Goal: Task Accomplishment & Management: Complete application form

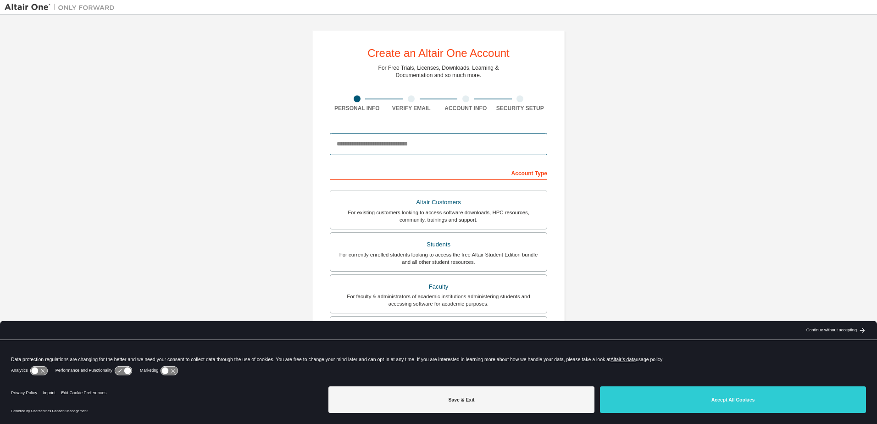
click at [437, 136] on input "email" at bounding box center [438, 144] width 217 height 22
type input "**********"
type input "****"
type input "**********"
type input "*****"
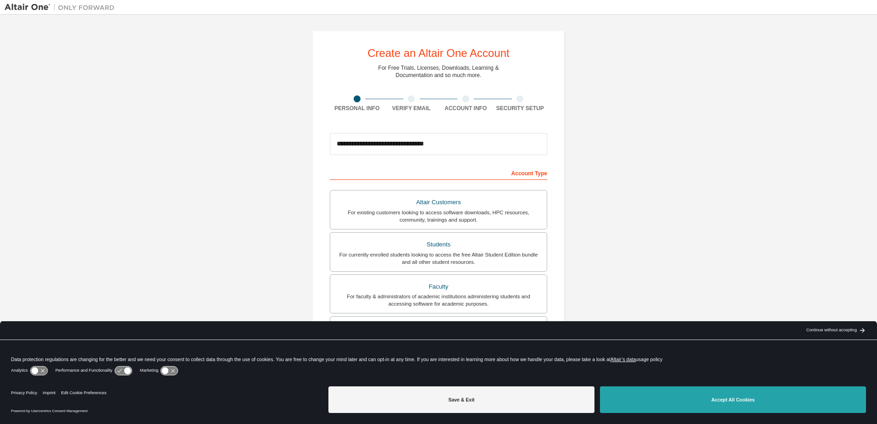
click at [751, 403] on button "Accept All Cookies" at bounding box center [733, 399] width 266 height 27
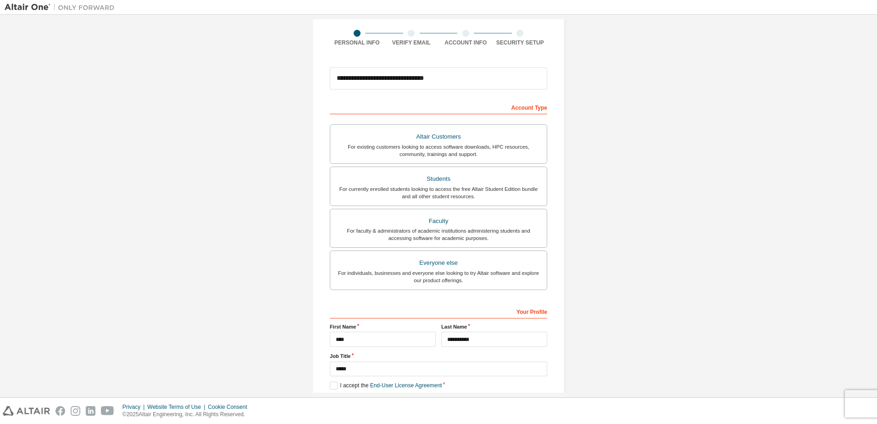
scroll to position [112, 0]
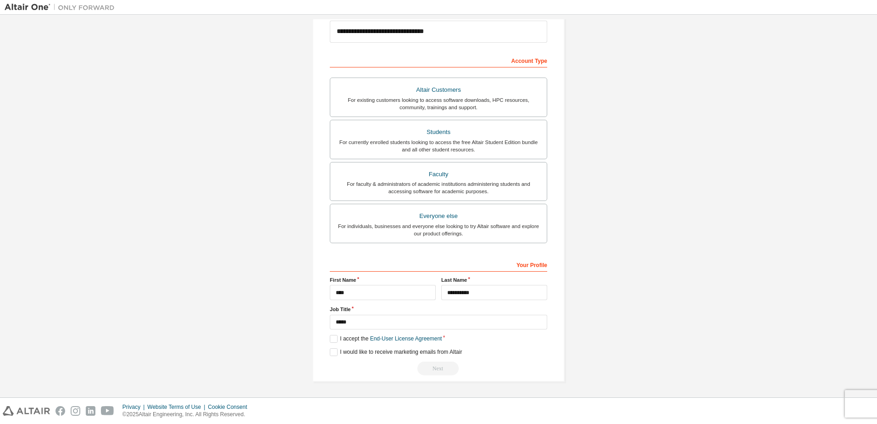
click at [342, 343] on div "**********" at bounding box center [438, 316] width 217 height 119
click at [335, 339] on label "I accept the End-User License Agreement" at bounding box center [386, 339] width 112 height 8
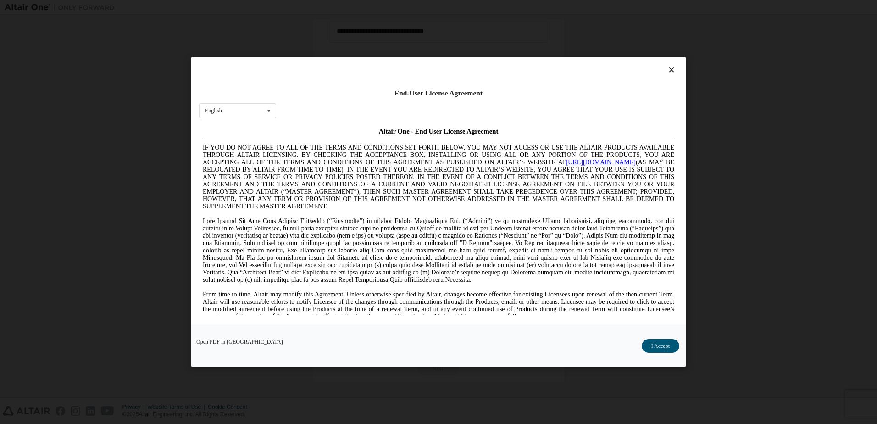
scroll to position [0, 0]
click at [627, 348] on div "Open PDF in New Tab I Accept" at bounding box center [438, 346] width 495 height 42
click at [662, 340] on div "Open PDF in New Tab I Accept" at bounding box center [438, 346] width 495 height 42
click at [662, 342] on button "I Accept" at bounding box center [660, 346] width 38 height 14
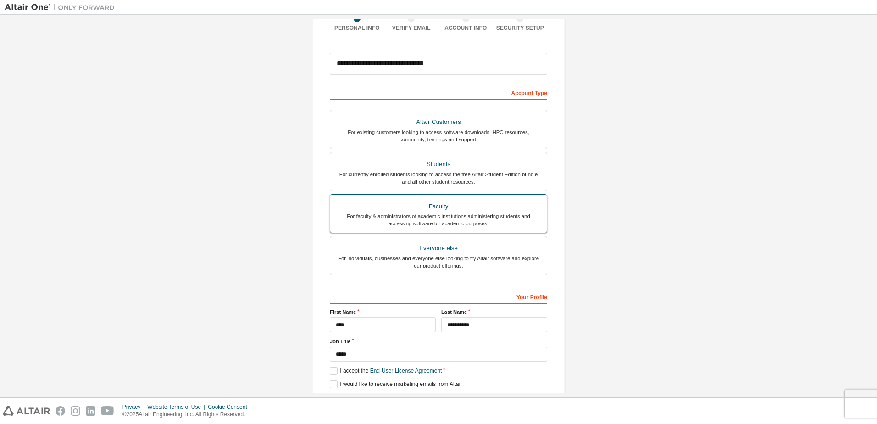
scroll to position [66, 0]
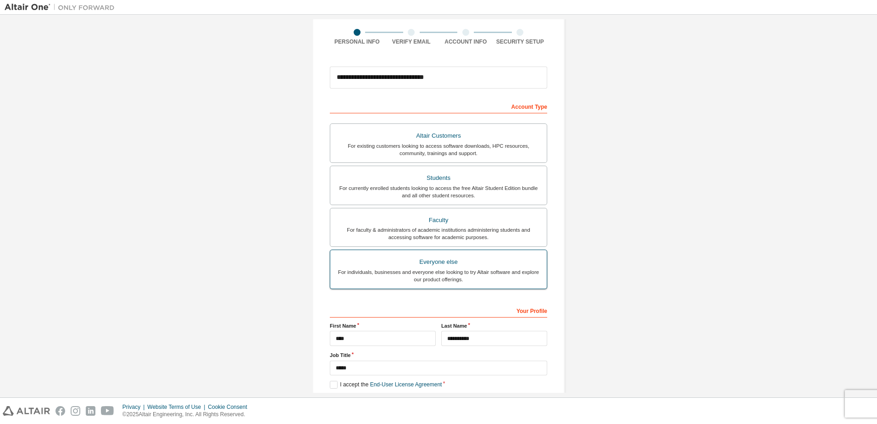
click at [467, 260] on div "Everyone else" at bounding box center [438, 261] width 205 height 13
click at [475, 222] on div "Faculty" at bounding box center [438, 220] width 205 height 13
click at [477, 179] on div "Students" at bounding box center [438, 177] width 205 height 13
click at [469, 260] on div "Everyone else" at bounding box center [438, 261] width 205 height 13
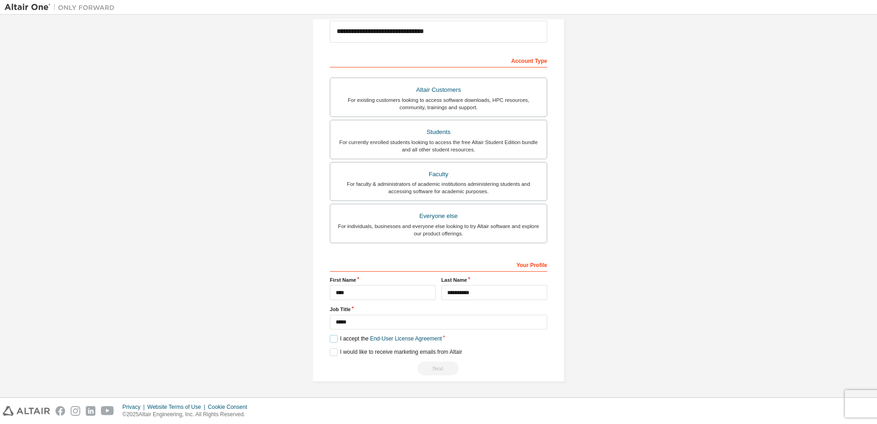
click at [347, 343] on label "I accept the End-User License Agreement" at bounding box center [386, 339] width 112 height 8
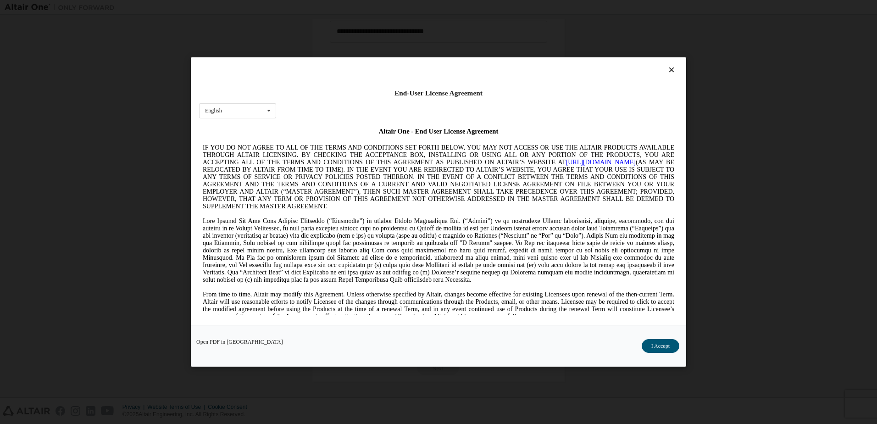
scroll to position [321, 0]
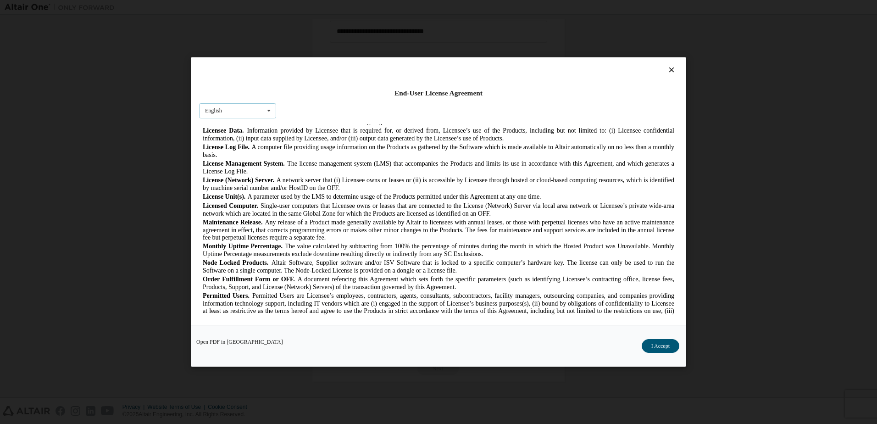
click at [271, 109] on icon at bounding box center [268, 111] width 11 height 14
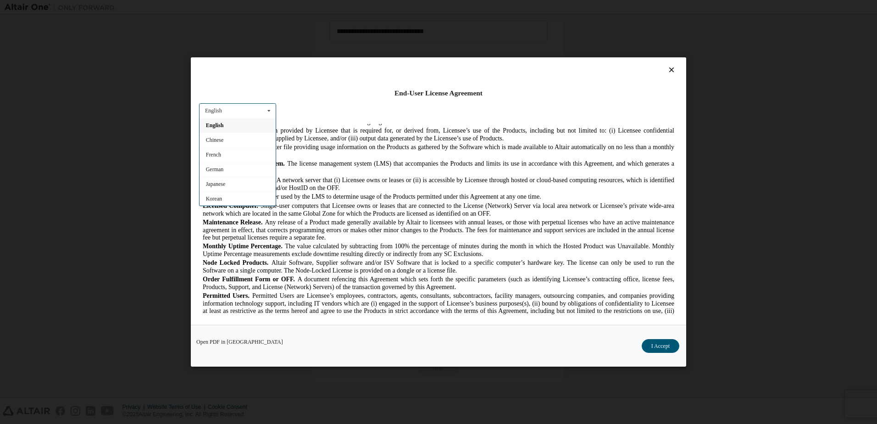
click at [382, 70] on div at bounding box center [438, 72] width 479 height 13
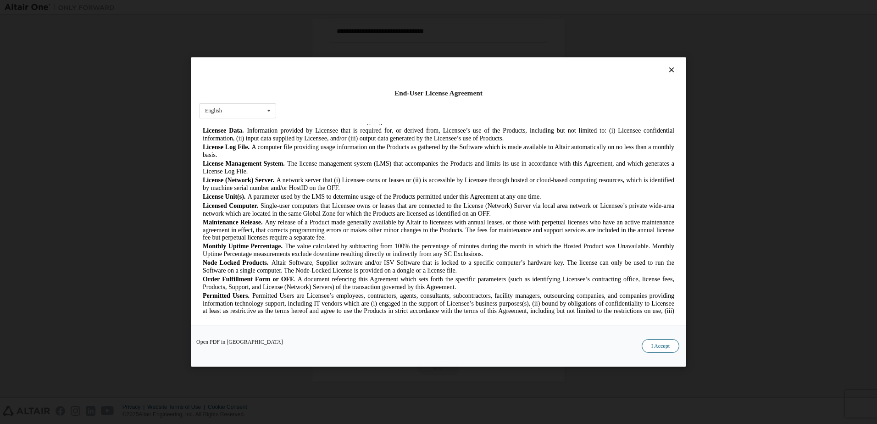
click at [648, 345] on button "I Accept" at bounding box center [660, 346] width 38 height 14
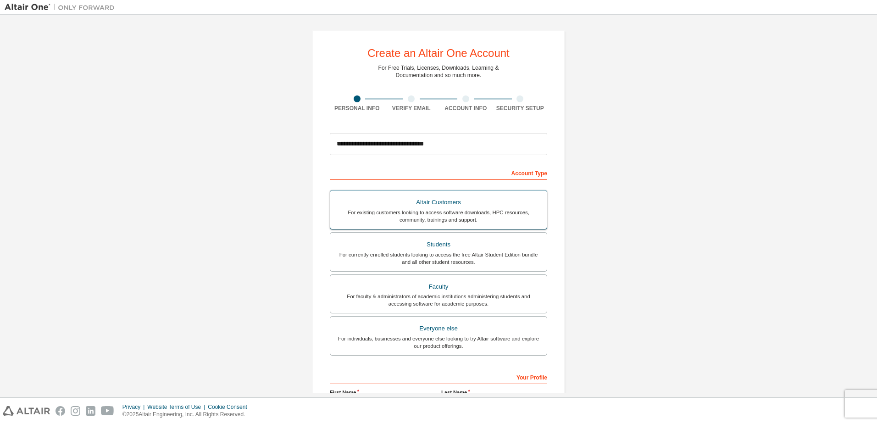
click at [457, 212] on div "For existing customers looking to access software downloads, HPC resources, com…" at bounding box center [438, 216] width 205 height 15
click at [454, 268] on label "Students For currently enrolled students looking to access the free Altair Stud…" at bounding box center [438, 251] width 217 height 39
click at [458, 285] on div "Faculty" at bounding box center [438, 286] width 205 height 13
click at [461, 321] on label "Everyone else For individuals, businesses and everyone else looking to try Alta…" at bounding box center [438, 335] width 217 height 39
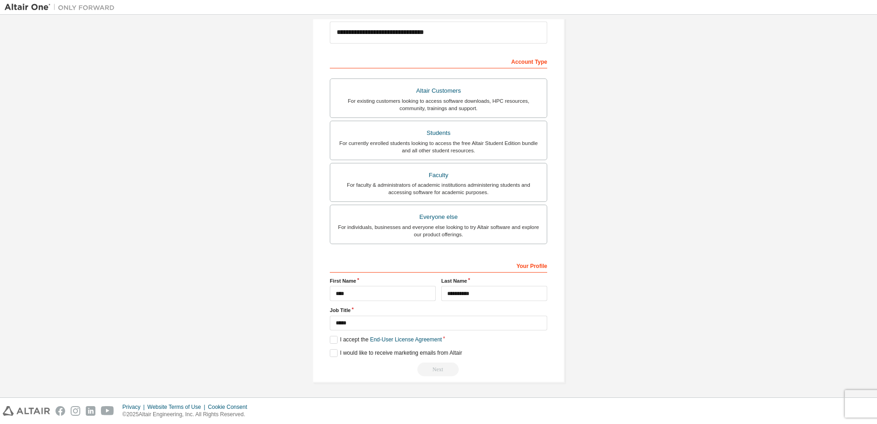
scroll to position [112, 0]
click at [355, 338] on label "I accept the End-User License Agreement" at bounding box center [386, 339] width 112 height 8
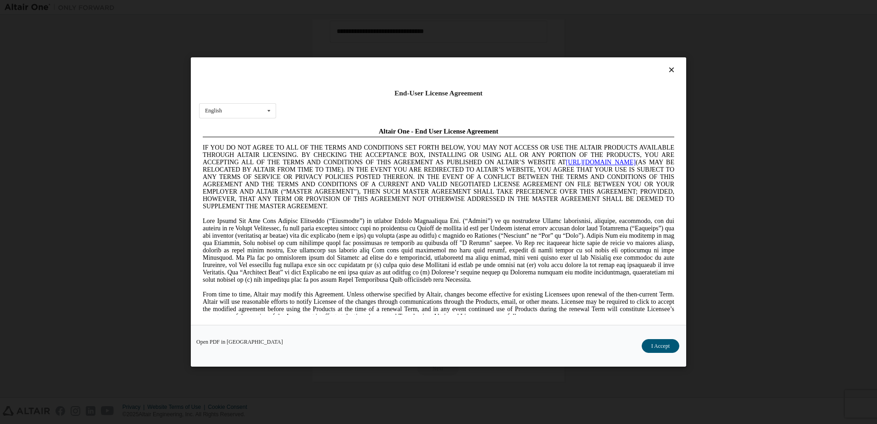
scroll to position [0, 0]
drag, startPoint x: 664, startPoint y: 335, endPoint x: 659, endPoint y: 346, distance: 12.5
click at [663, 335] on div "Open PDF in New Tab I Accept" at bounding box center [438, 346] width 495 height 42
drag, startPoint x: 659, startPoint y: 347, endPoint x: 659, endPoint y: 358, distance: 11.0
click at [659, 347] on button "I Accept" at bounding box center [660, 346] width 38 height 14
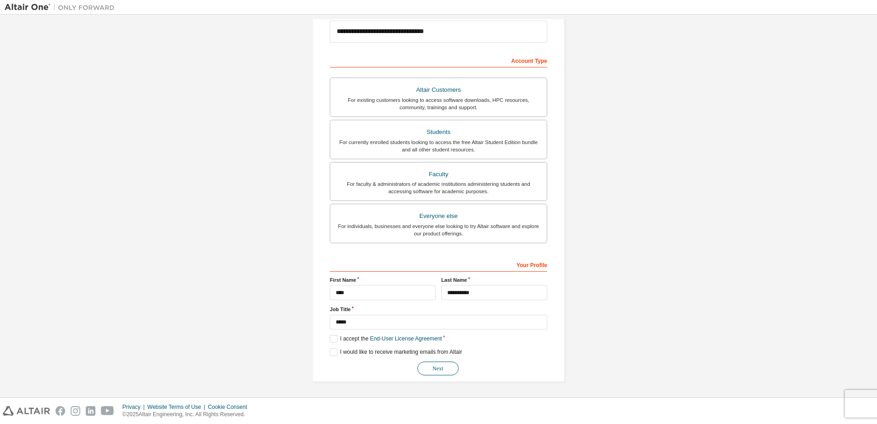
click at [423, 367] on button "Next" at bounding box center [437, 368] width 41 height 14
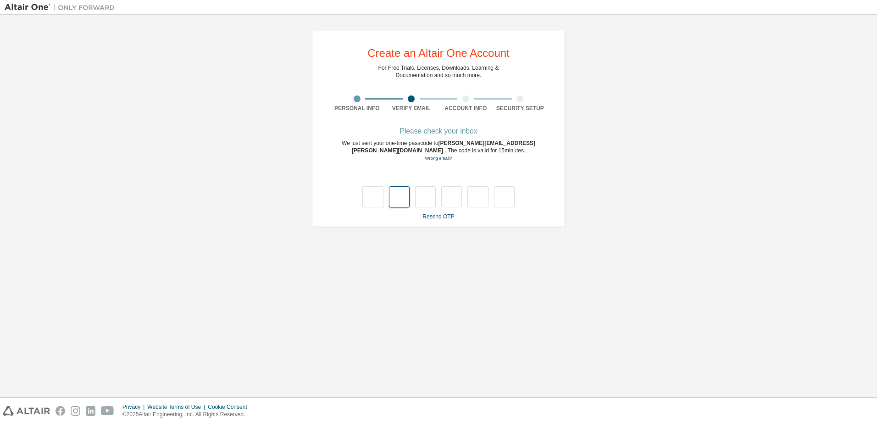
click at [391, 200] on input "text" at bounding box center [399, 196] width 21 height 21
click at [376, 202] on input "text" at bounding box center [372, 196] width 21 height 21
type input "*"
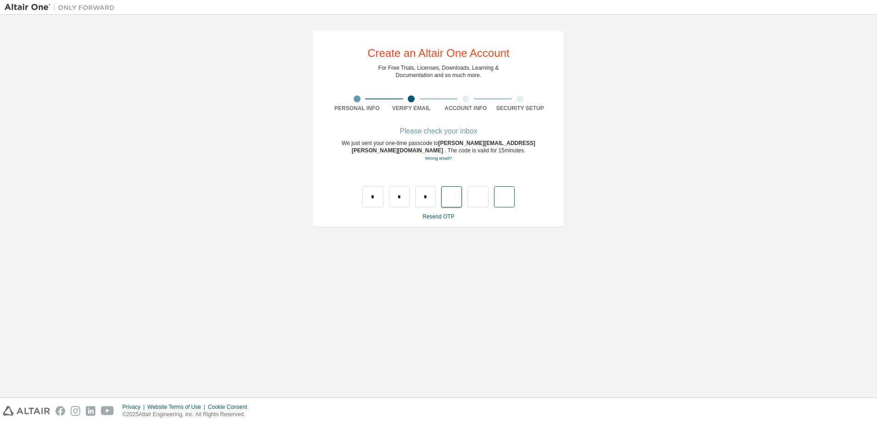
type input "*"
click at [483, 182] on div "Find and select" at bounding box center [435, 180] width 199 height 6
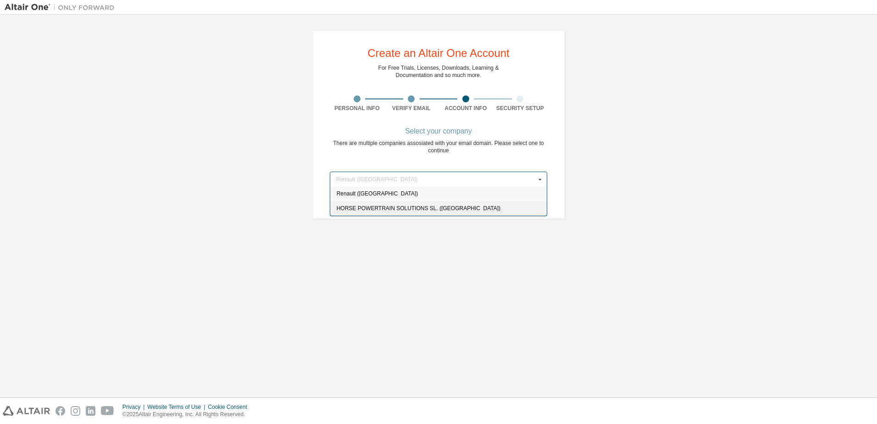
click at [458, 204] on div "HORSE POWERTRAIN SOLUTIONS SL. ([GEOGRAPHIC_DATA])" at bounding box center [438, 208] width 216 height 15
type input "******"
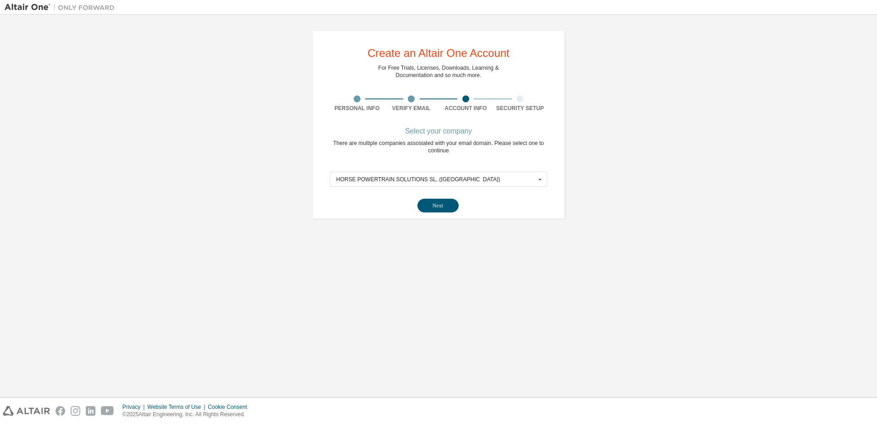
drag, startPoint x: 442, startPoint y: 209, endPoint x: 448, endPoint y: 206, distance: 6.8
click at [447, 206] on button "Next" at bounding box center [437, 206] width 41 height 14
